Goal: Task Accomplishment & Management: Manage account settings

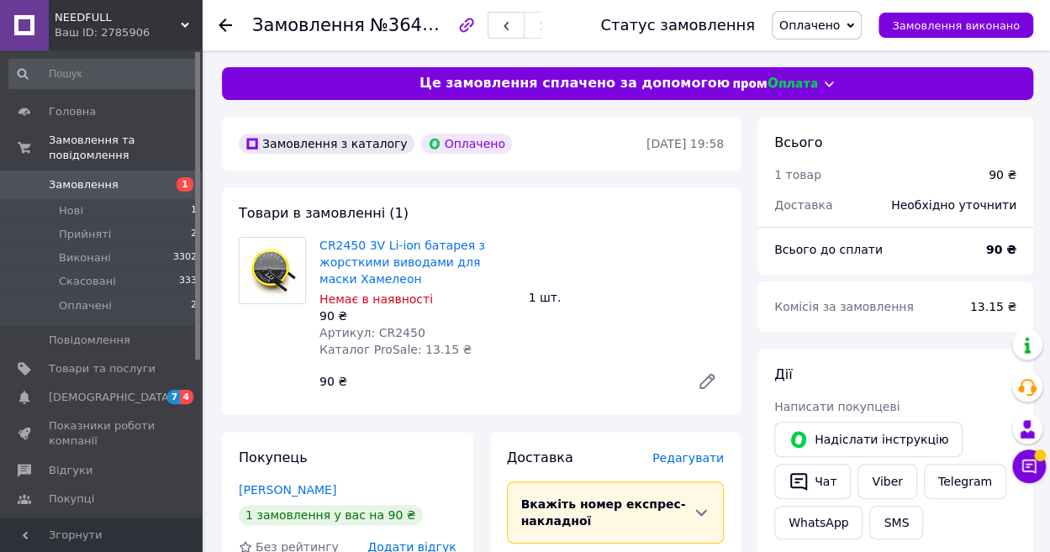
click at [79, 177] on span "Замовлення" at bounding box center [84, 184] width 70 height 15
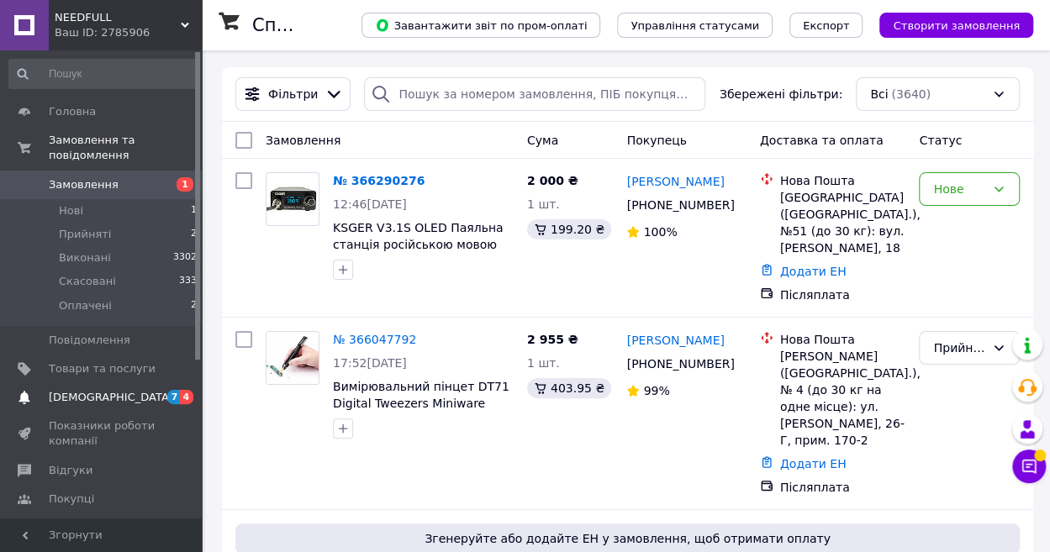
click at [94, 390] on span "[DEMOGRAPHIC_DATA]" at bounding box center [111, 397] width 124 height 15
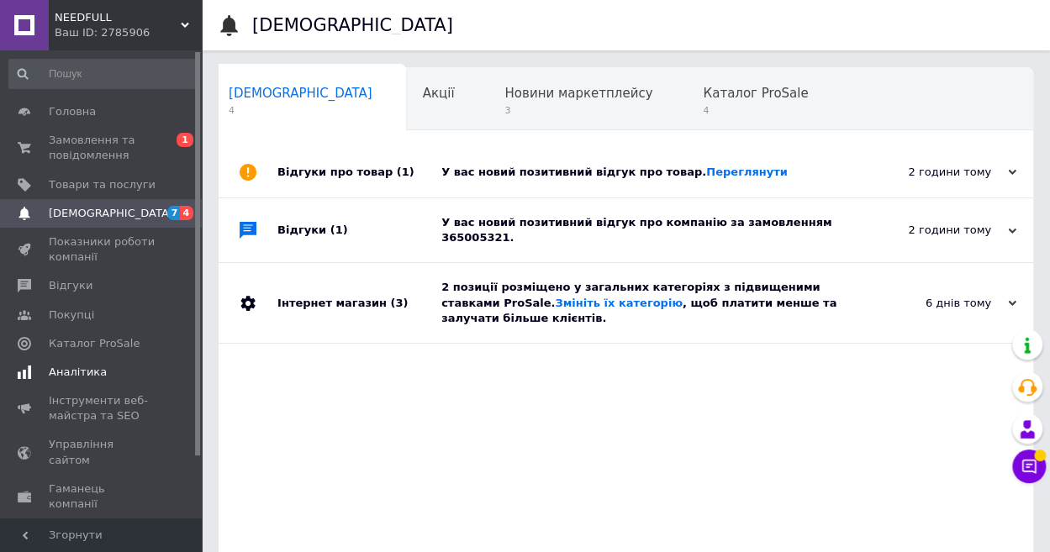
scroll to position [0, 8]
click at [987, 161] on div "2 години тому [DATE]" at bounding box center [940, 172] width 185 height 50
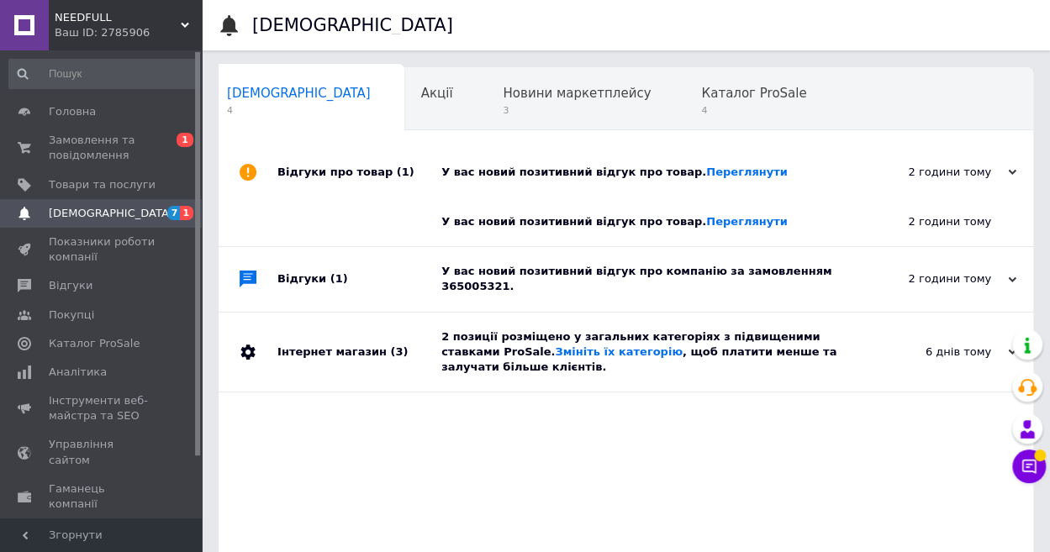
click at [704, 283] on div "У вас новий позитивний відгук про компанію за замовленням 365005321." at bounding box center [644, 279] width 407 height 64
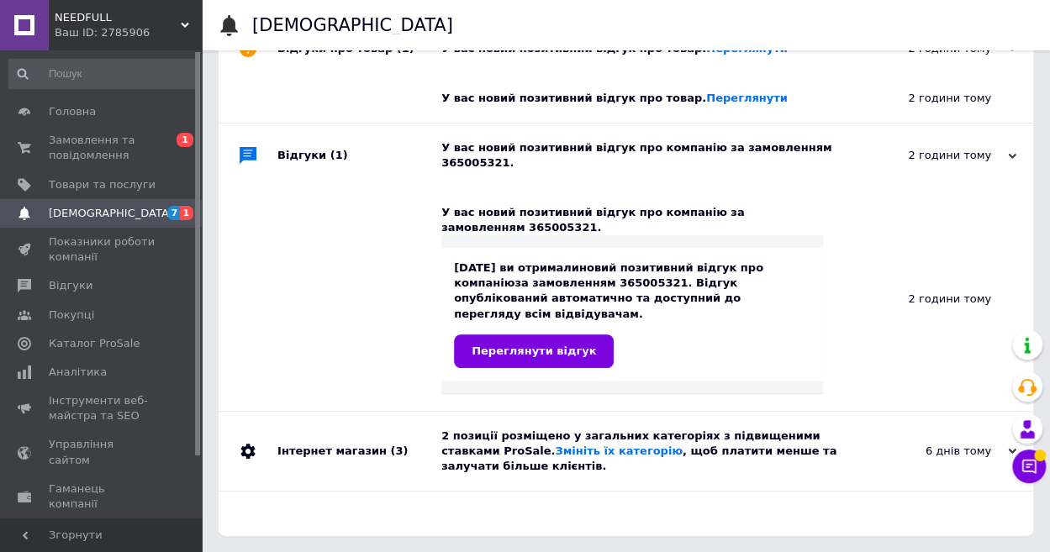
scroll to position [0, 0]
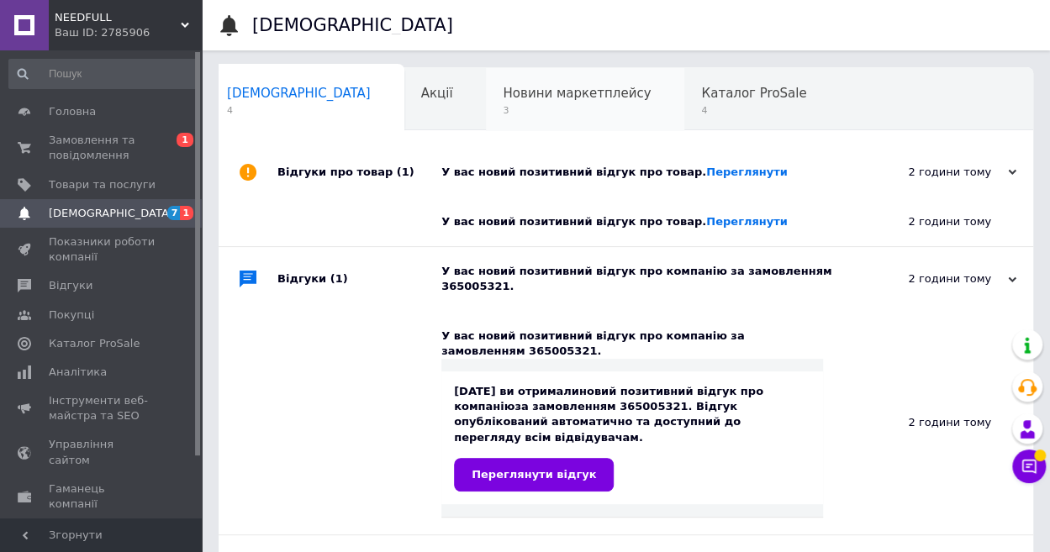
click at [503, 112] on span "3" at bounding box center [577, 110] width 148 height 13
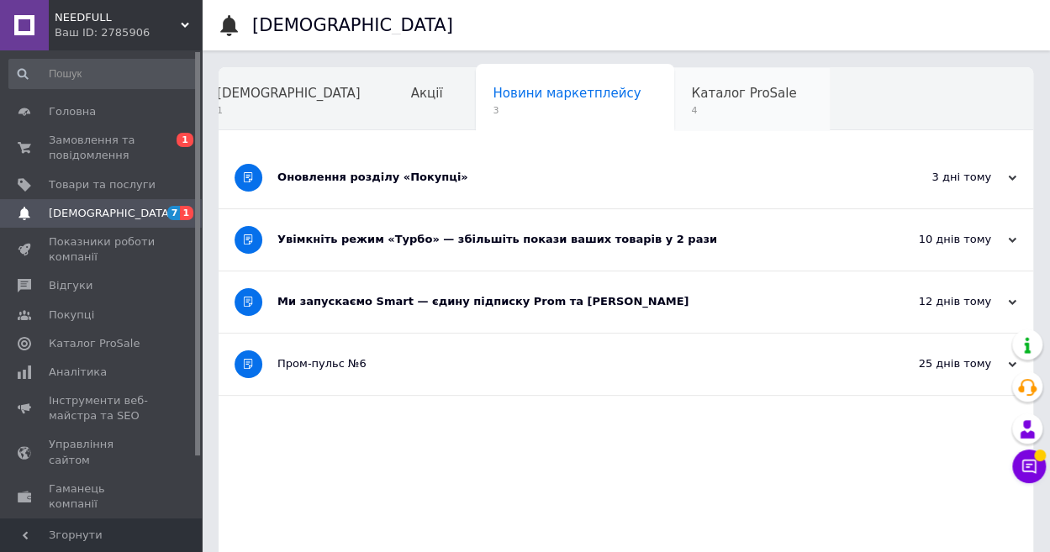
click at [691, 100] on span "Каталог ProSale" at bounding box center [743, 93] width 105 height 15
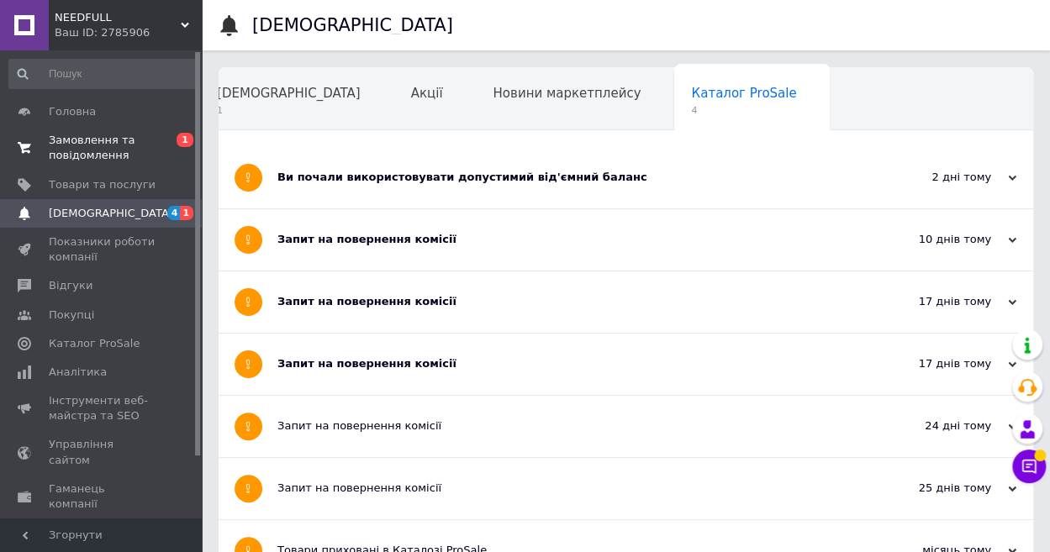
click at [138, 152] on span "Замовлення та повідомлення" at bounding box center [102, 148] width 107 height 30
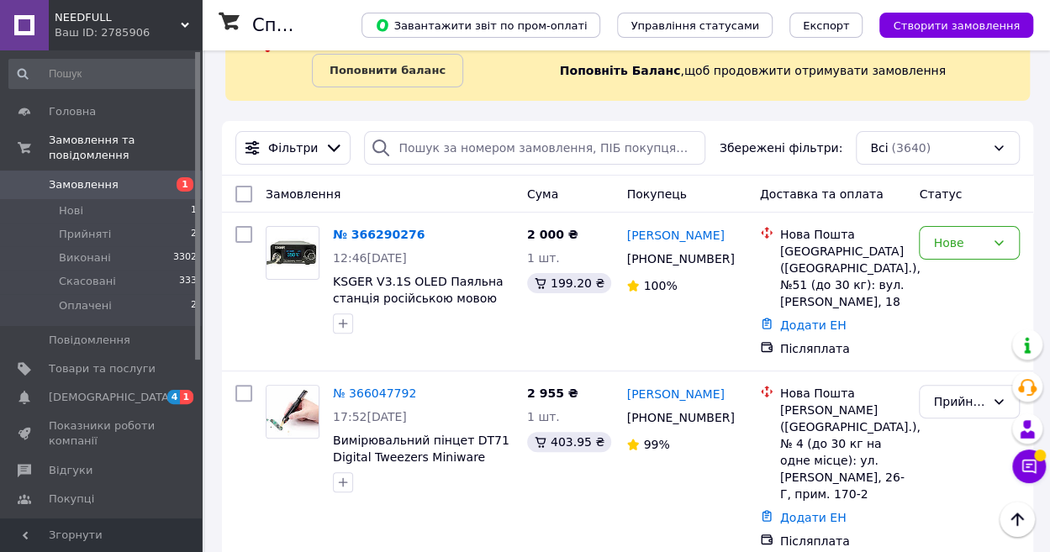
scroll to position [84, 0]
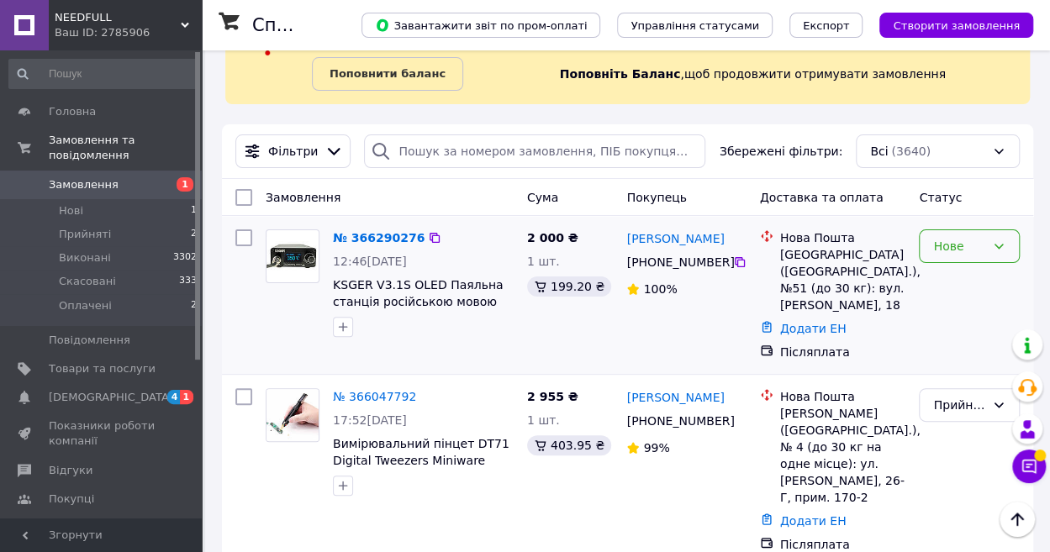
click at [972, 249] on div "Нове" at bounding box center [959, 246] width 52 height 18
click at [940, 278] on li "Прийнято" at bounding box center [969, 282] width 99 height 30
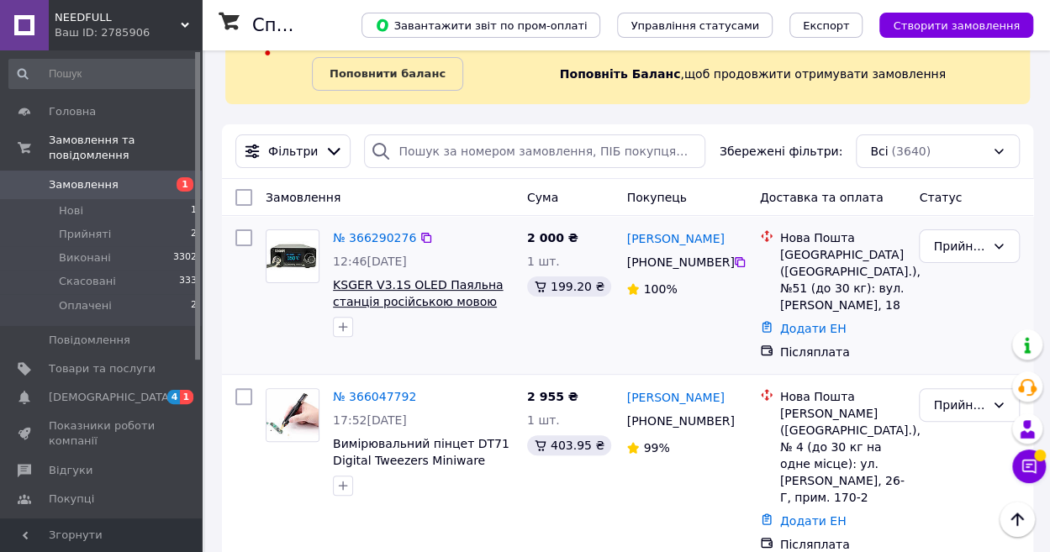
scroll to position [168, 0]
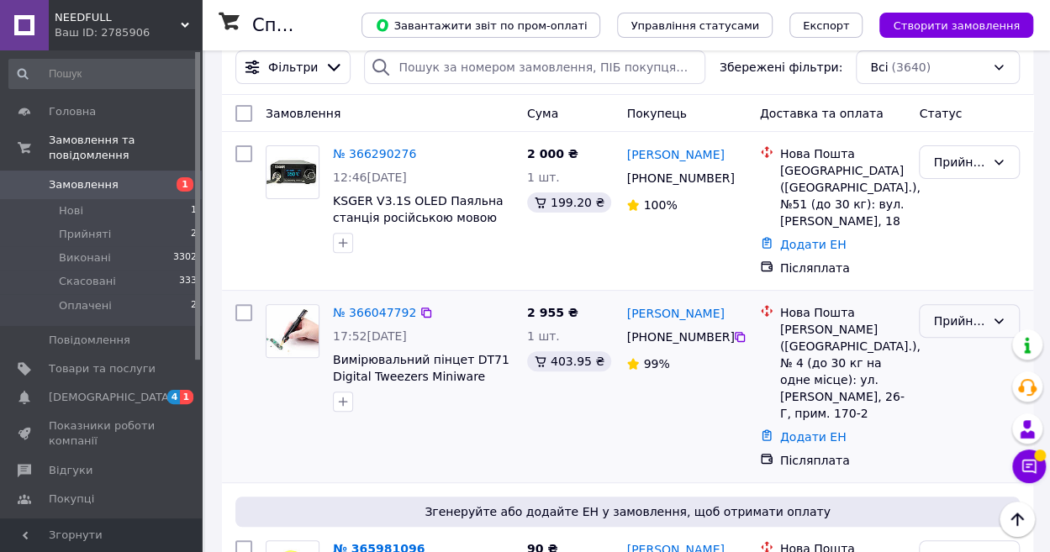
click at [999, 319] on icon at bounding box center [998, 320] width 13 height 13
click at [956, 354] on li "Виконано" at bounding box center [969, 357] width 99 height 30
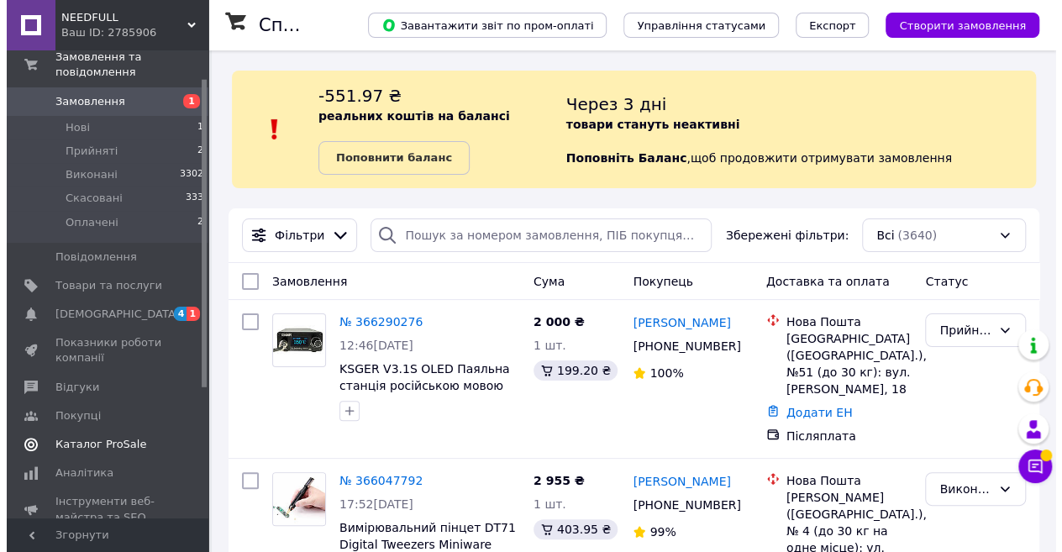
scroll to position [84, 0]
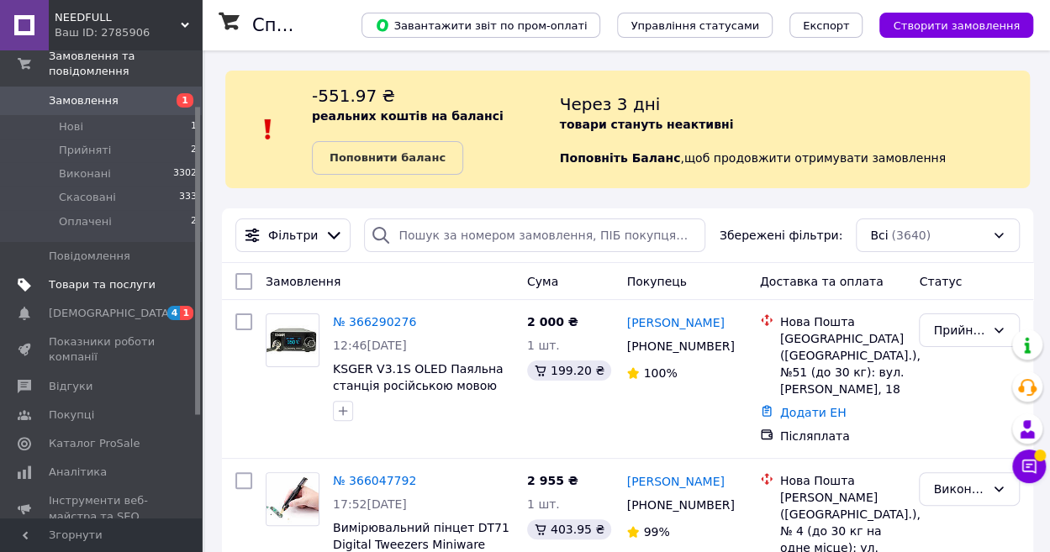
click at [65, 277] on span "Товари та послуги" at bounding box center [102, 284] width 107 height 15
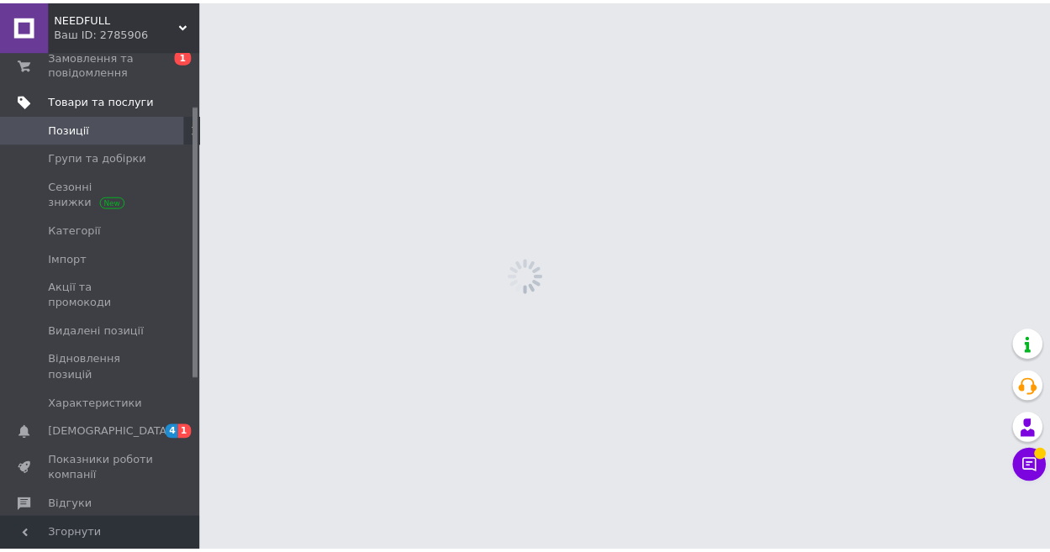
scroll to position [92, 0]
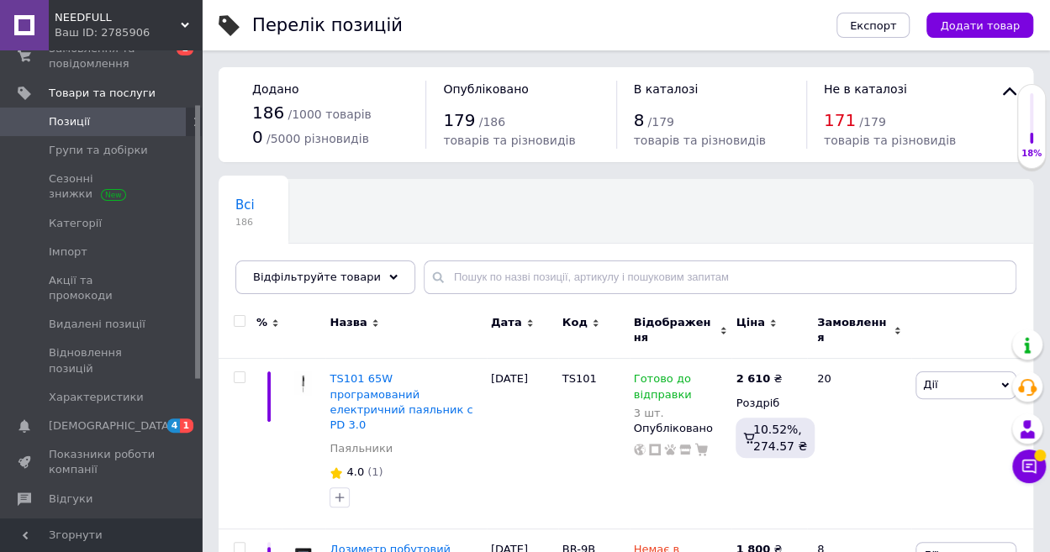
click at [644, 90] on span "В каталозі" at bounding box center [666, 88] width 65 height 13
click at [640, 107] on div "В каталозі 8 / 179 товарів та різновидів" at bounding box center [711, 115] width 155 height 68
click at [635, 122] on span "8" at bounding box center [639, 120] width 11 height 20
click at [841, 119] on span "171" at bounding box center [840, 120] width 32 height 20
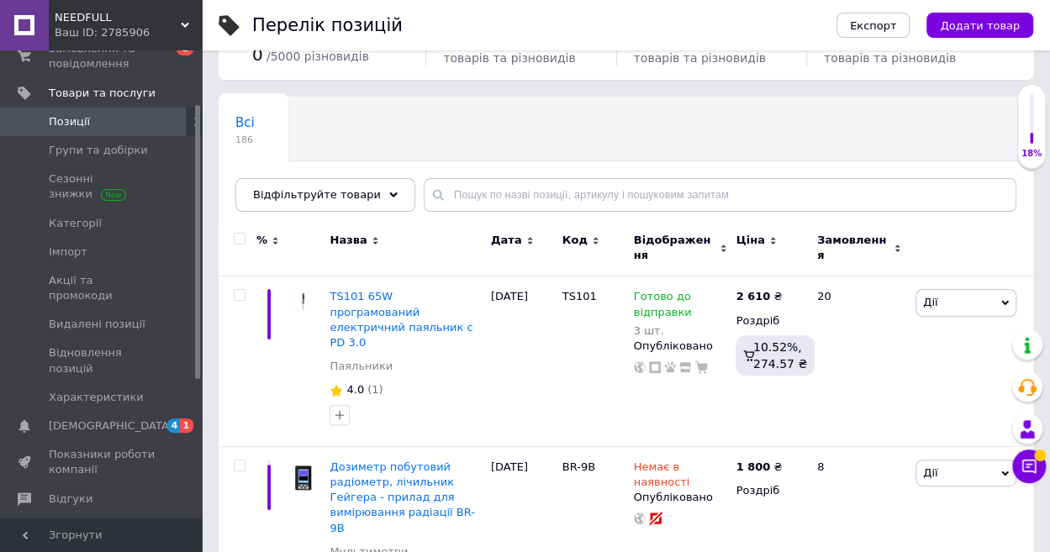
scroll to position [84, 0]
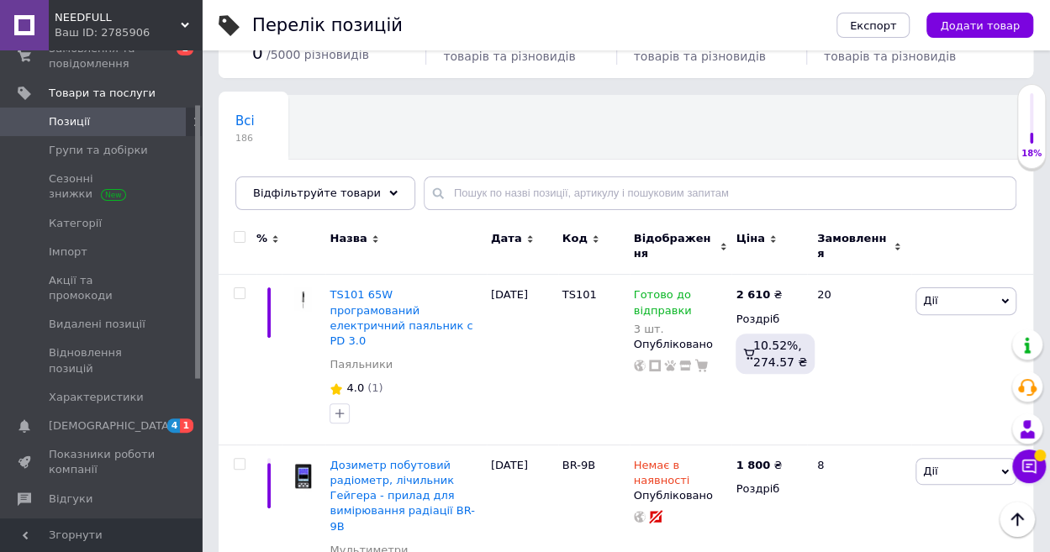
click at [667, 243] on span "Відображення" at bounding box center [675, 246] width 82 height 30
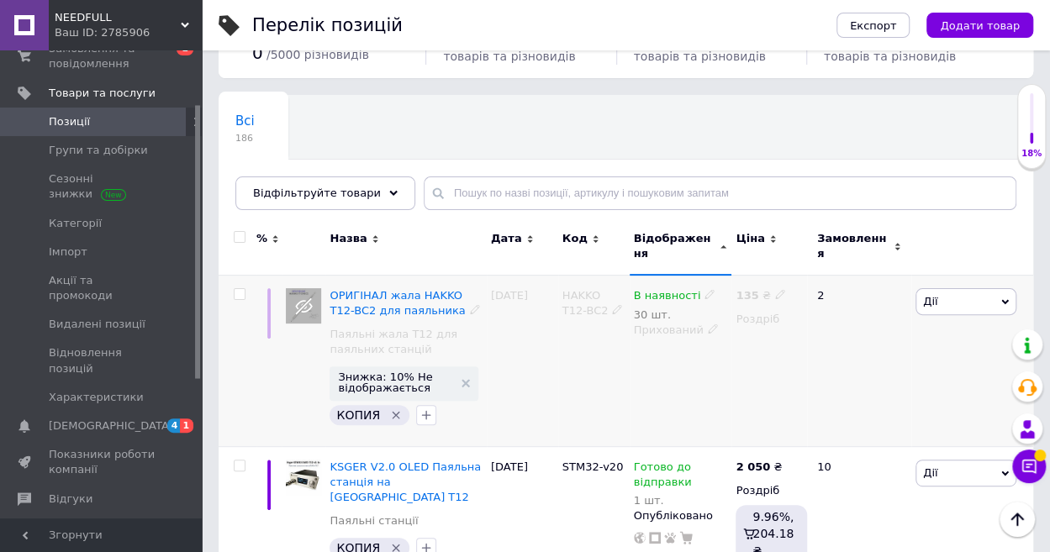
click at [704, 289] on icon at bounding box center [709, 294] width 10 height 10
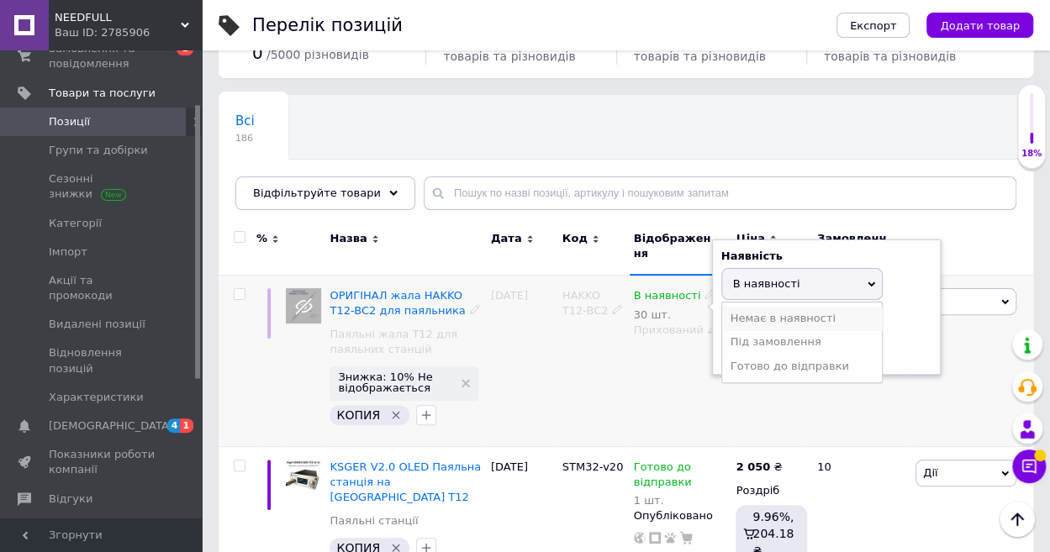
click at [751, 307] on li "Немає в наявності" at bounding box center [802, 319] width 160 height 24
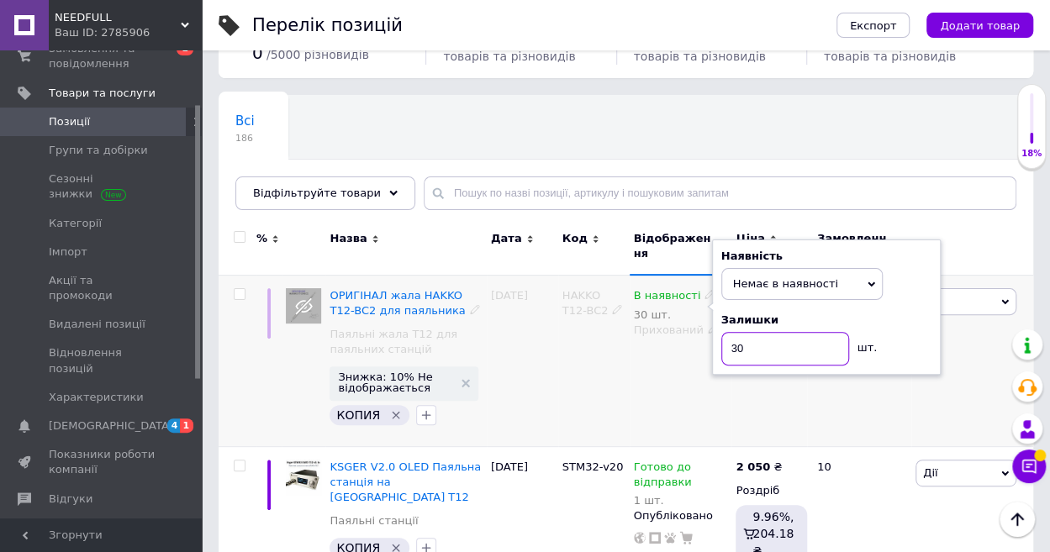
drag, startPoint x: 776, startPoint y: 334, endPoint x: 702, endPoint y: 351, distance: 76.0
click at [702, 351] on div "В наявності 30 шт. Наявність Немає в наявності В наявності Під замовлення Готов…" at bounding box center [681, 360] width 103 height 171
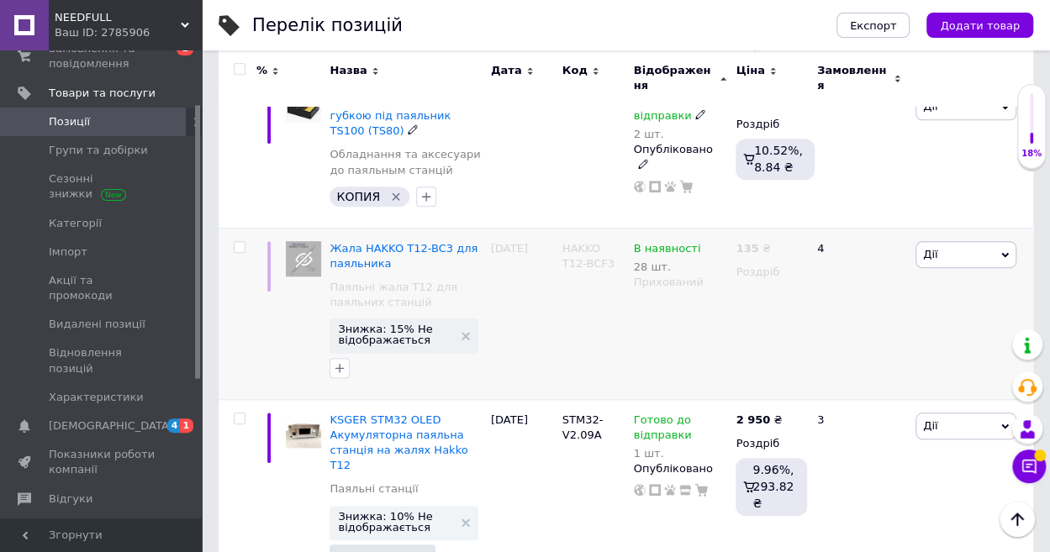
scroll to position [588, 0]
click at [704, 240] on use at bounding box center [708, 244] width 9 height 9
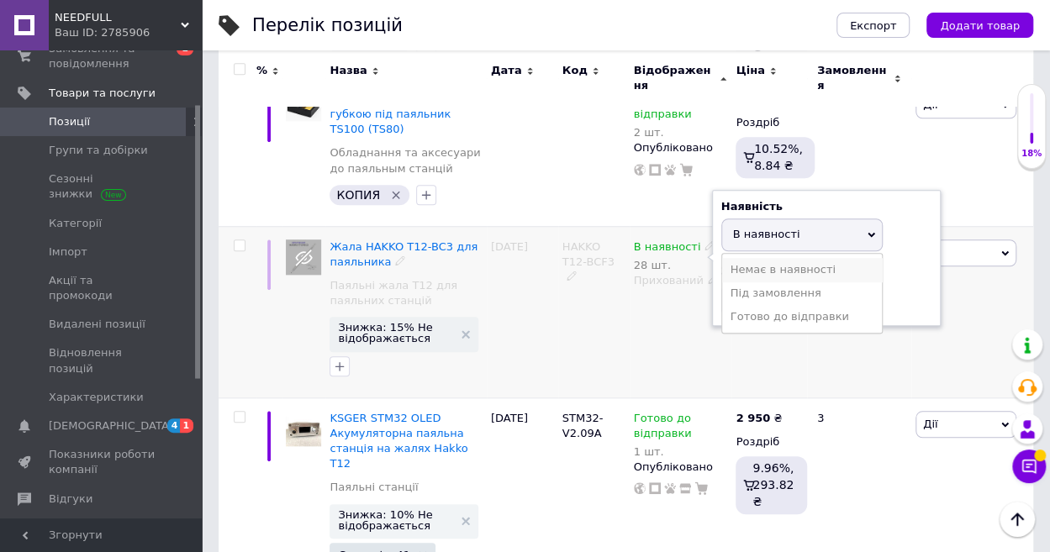
click at [756, 258] on li "Немає в наявності" at bounding box center [802, 270] width 160 height 24
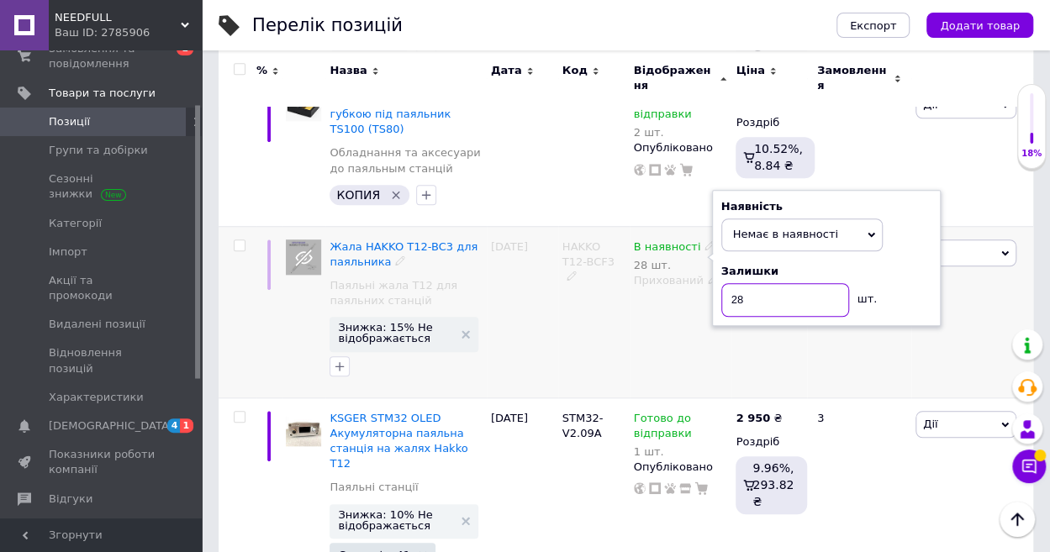
drag, startPoint x: 768, startPoint y: 271, endPoint x: 651, endPoint y: 287, distance: 117.9
click at [654, 290] on div "В наявності 28 шт. Наявність Немає в наявності В наявності Під замовлення Готов…" at bounding box center [681, 311] width 103 height 171
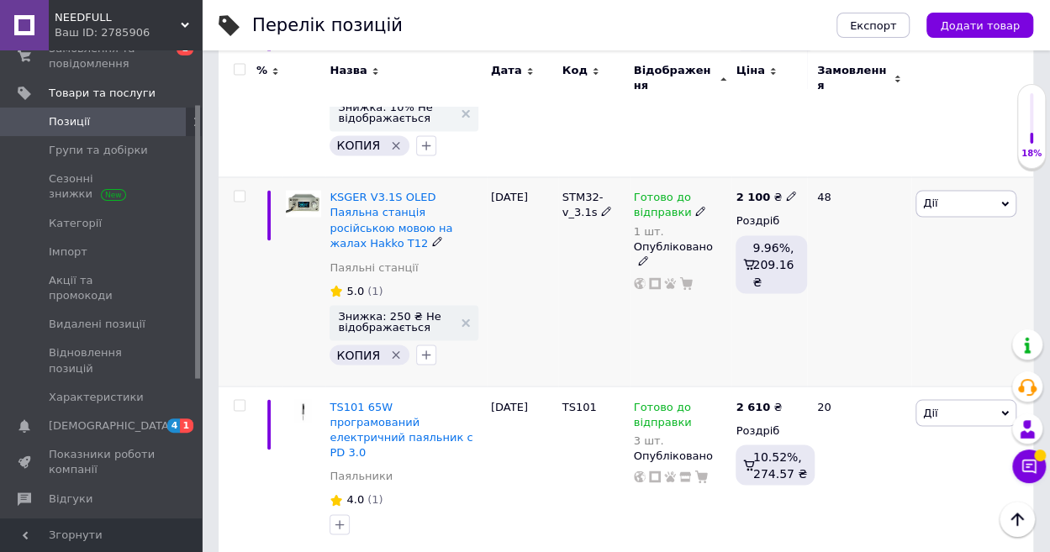
scroll to position [1429, 0]
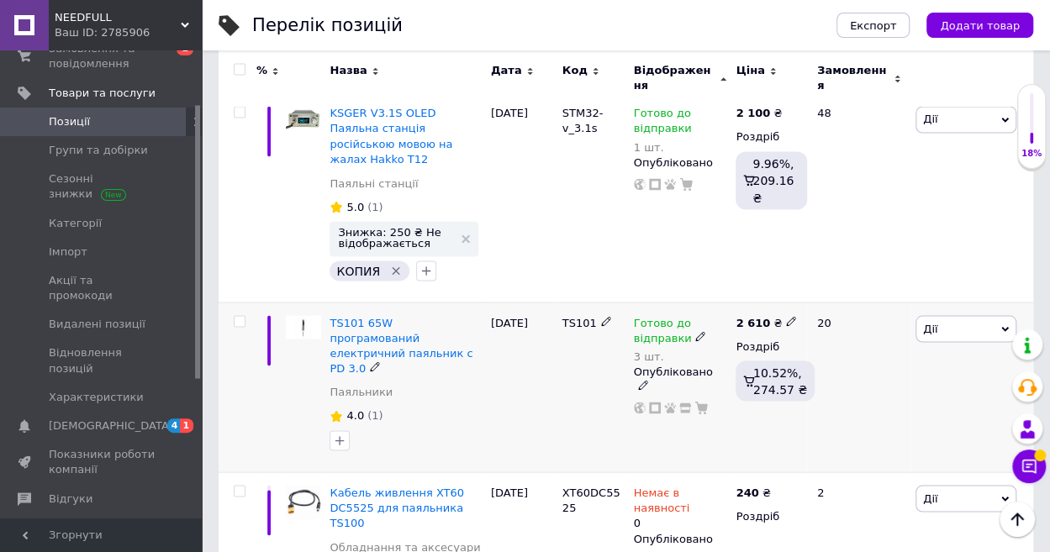
click at [695, 332] on use at bounding box center [699, 336] width 9 height 9
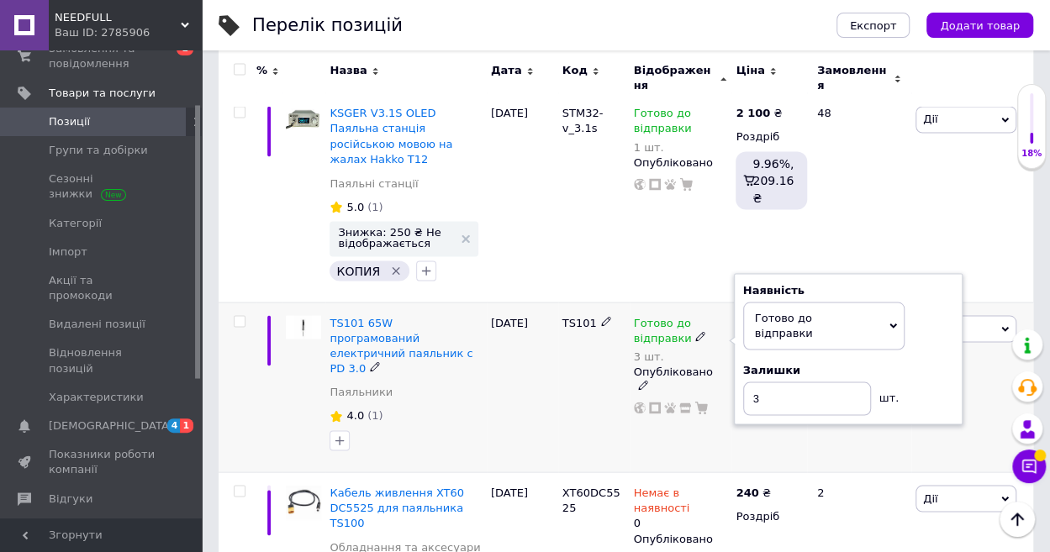
click at [901, 282] on div "Наявність [PERSON_NAME] до відправки В наявності Немає в наявності Під замовлен…" at bounding box center [848, 348] width 210 height 133
drag, startPoint x: 787, startPoint y: 302, endPoint x: 750, endPoint y: 309, distance: 37.7
click at [750, 382] on input "3" at bounding box center [807, 399] width 128 height 34
type input "1"
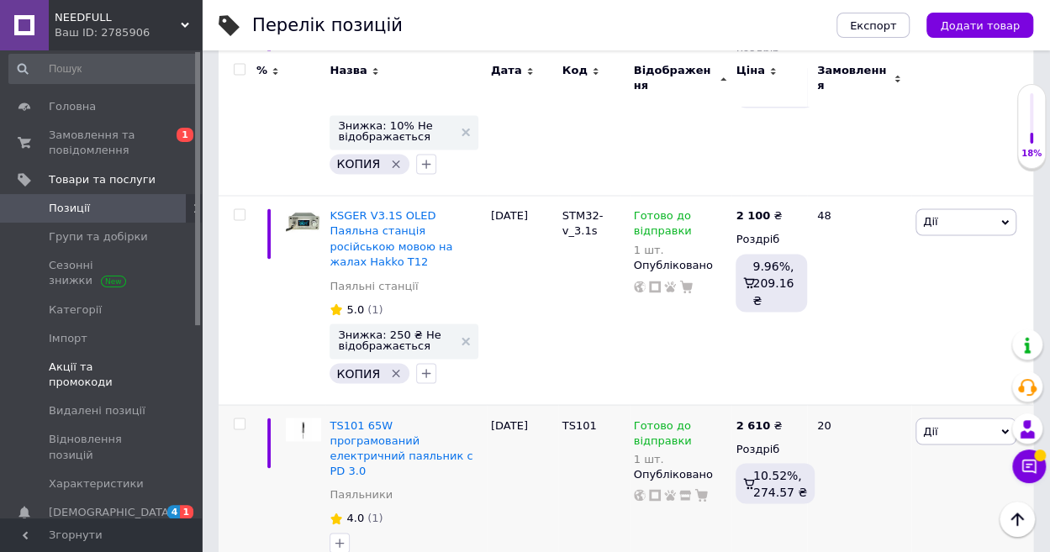
scroll to position [0, 0]
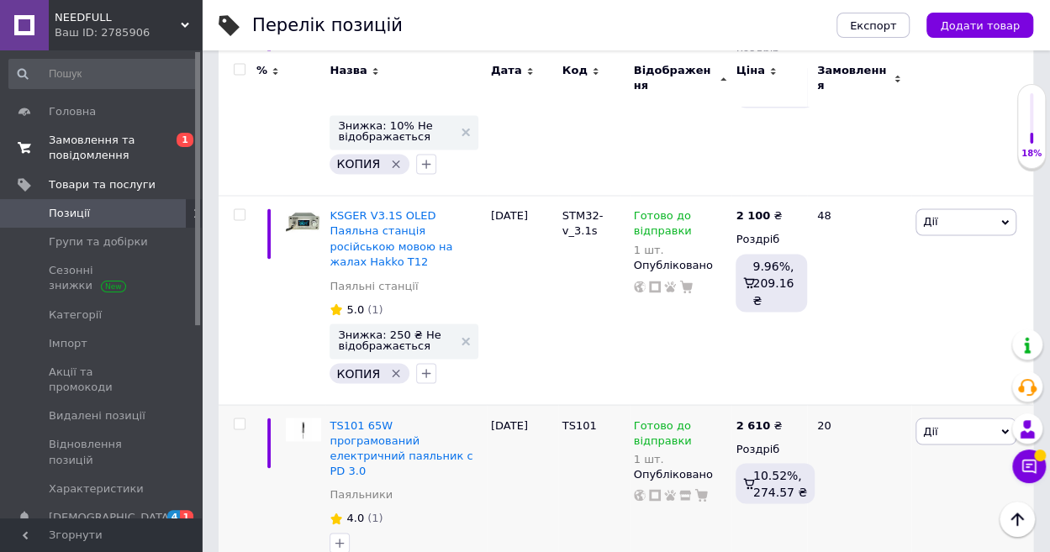
click at [114, 148] on span "Замовлення та повідомлення" at bounding box center [102, 148] width 107 height 30
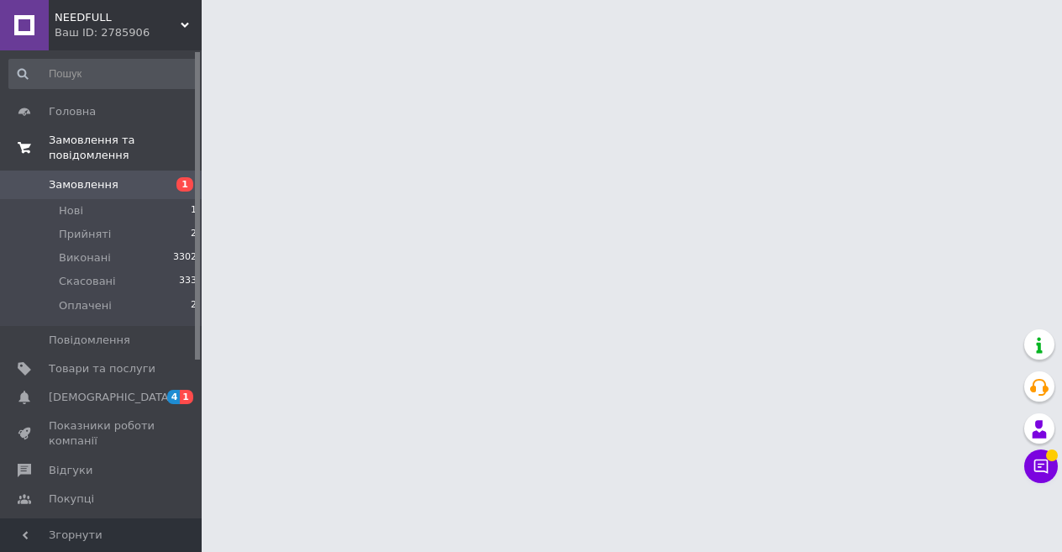
click at [114, 148] on span "Замовлення та повідомлення" at bounding box center [125, 148] width 153 height 30
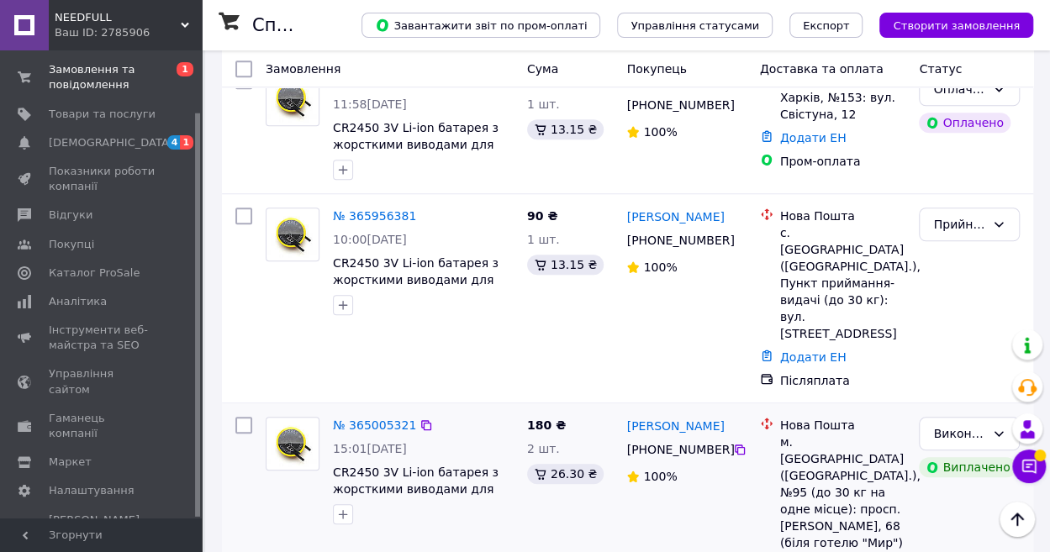
scroll to position [588, 0]
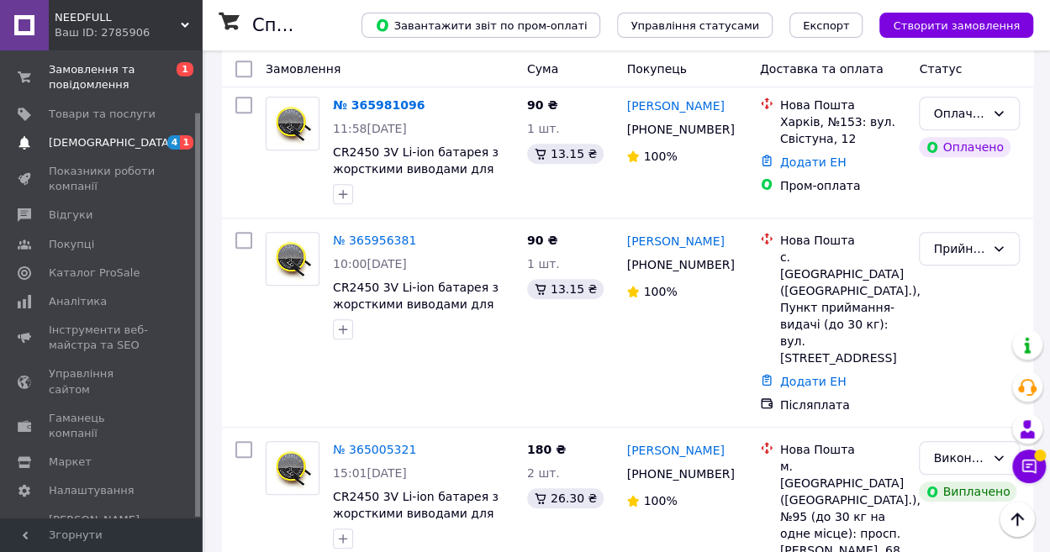
click at [80, 139] on span "[DEMOGRAPHIC_DATA]" at bounding box center [111, 142] width 124 height 15
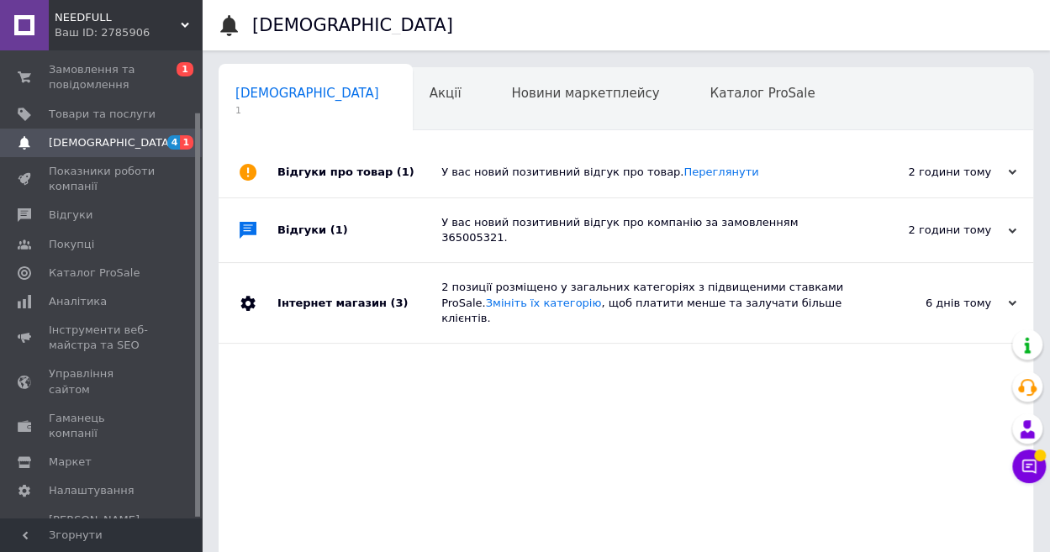
scroll to position [0, 8]
click at [116, 73] on span "Замовлення та повідомлення" at bounding box center [102, 77] width 107 height 30
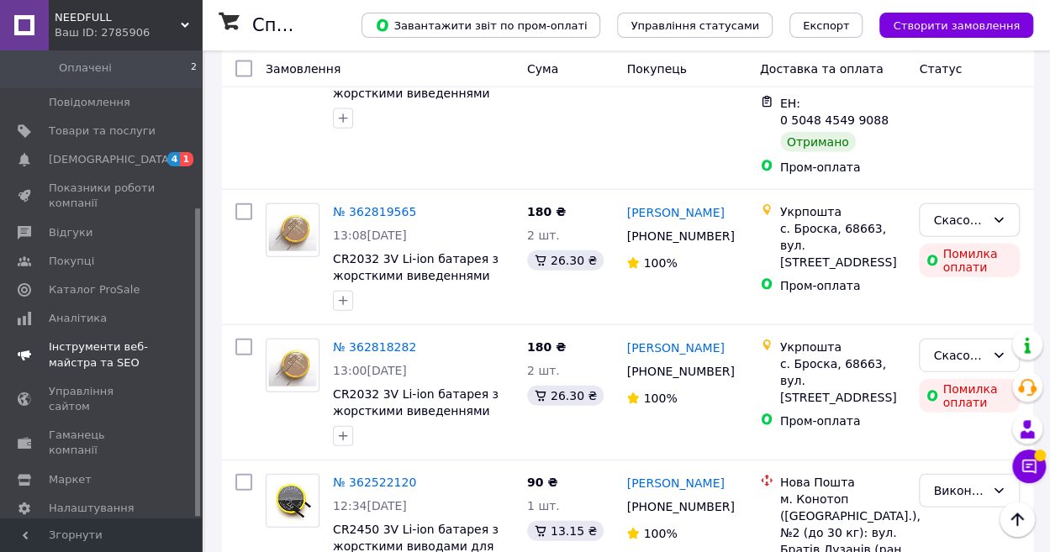
scroll to position [239, 0]
click at [73, 500] on span "Налаштування" at bounding box center [92, 507] width 86 height 15
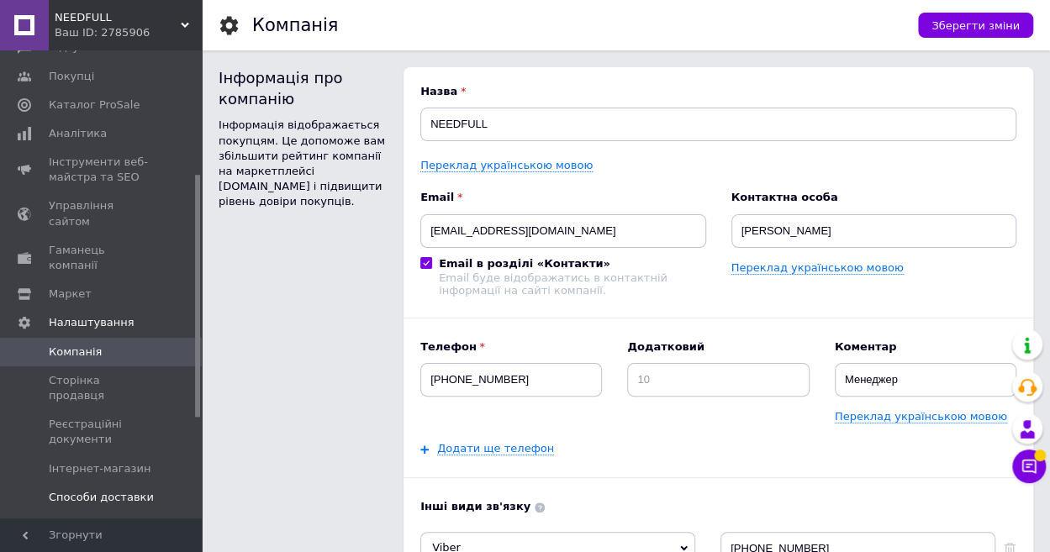
click at [93, 490] on span "Способи доставки" at bounding box center [101, 497] width 105 height 15
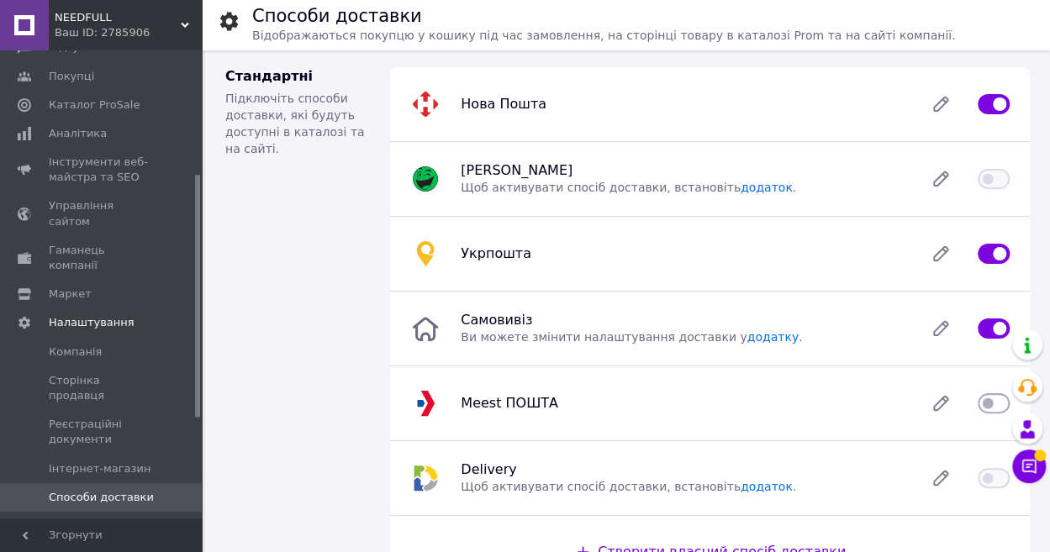
click at [989, 251] on input "checkbox" at bounding box center [994, 253] width 32 height 17
checkbox input "false"
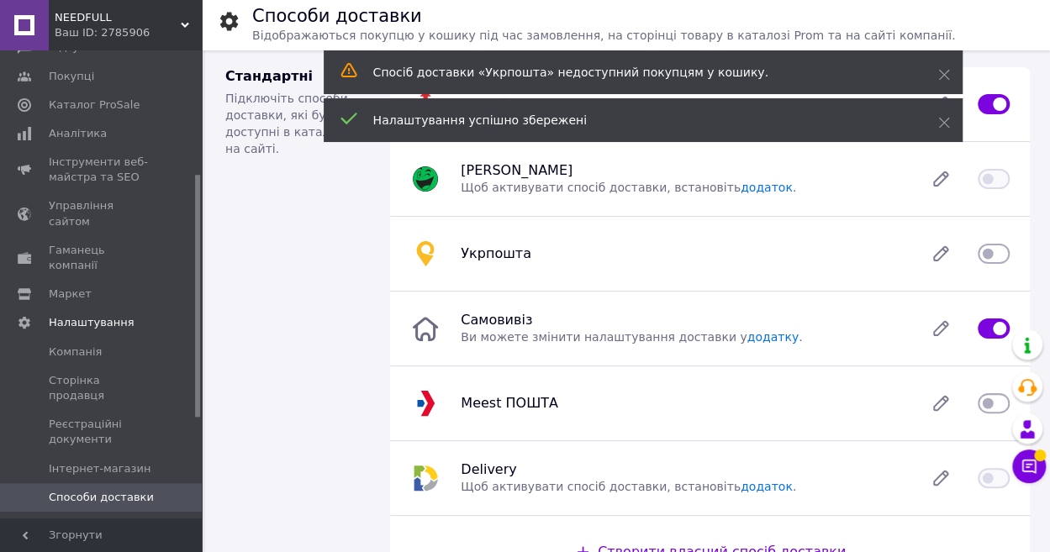
click at [975, 329] on div at bounding box center [993, 328] width 52 height 17
click at [983, 327] on input "checkbox" at bounding box center [994, 328] width 32 height 17
checkbox input "false"
